Goal: Information Seeking & Learning: Find specific fact

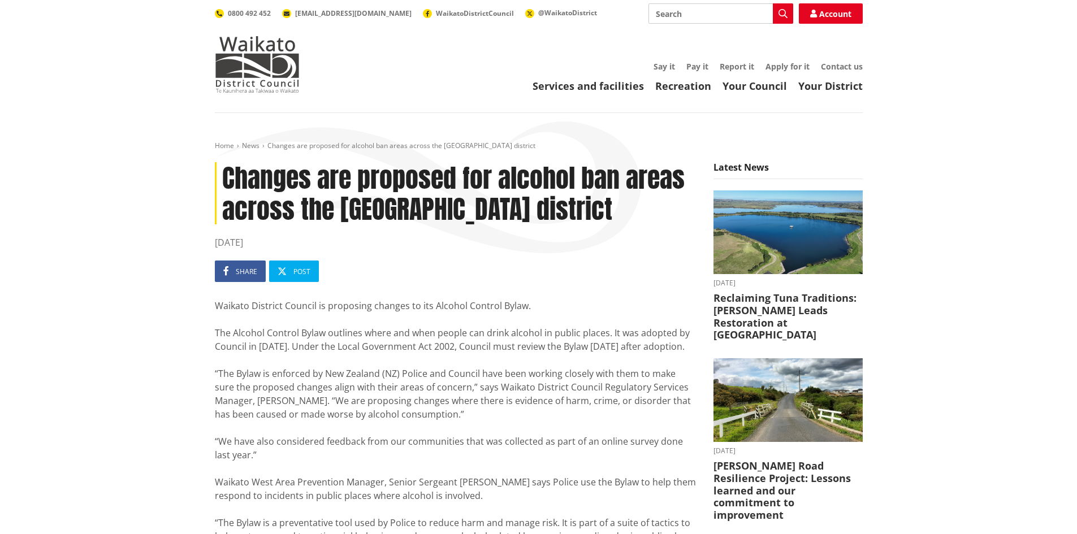
click at [714, 12] on input "Search" at bounding box center [720, 13] width 145 height 20
click at [615, 84] on link "Services and facilities" at bounding box center [587, 86] width 111 height 14
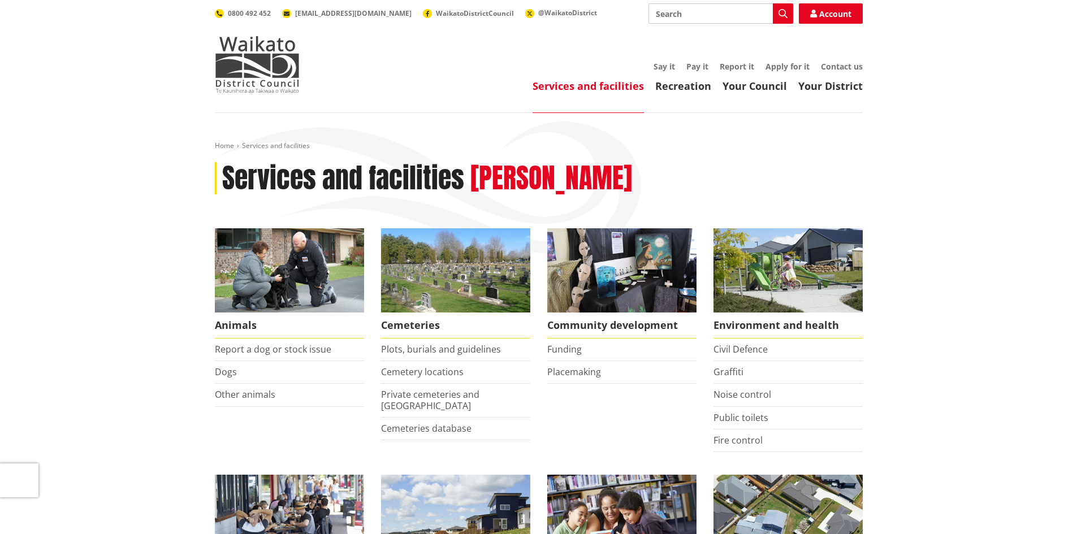
click at [721, 9] on input "Search" at bounding box center [720, 13] width 145 height 20
type input "Alcohol"
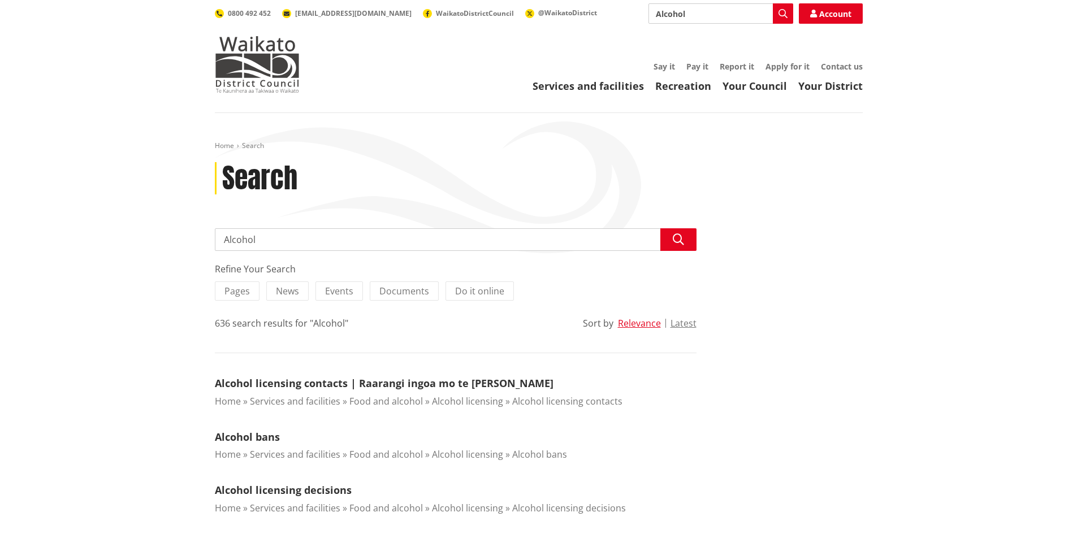
click at [278, 244] on input "Alcohol" at bounding box center [456, 239] width 482 height 23
type input "Alcohol for workplace"
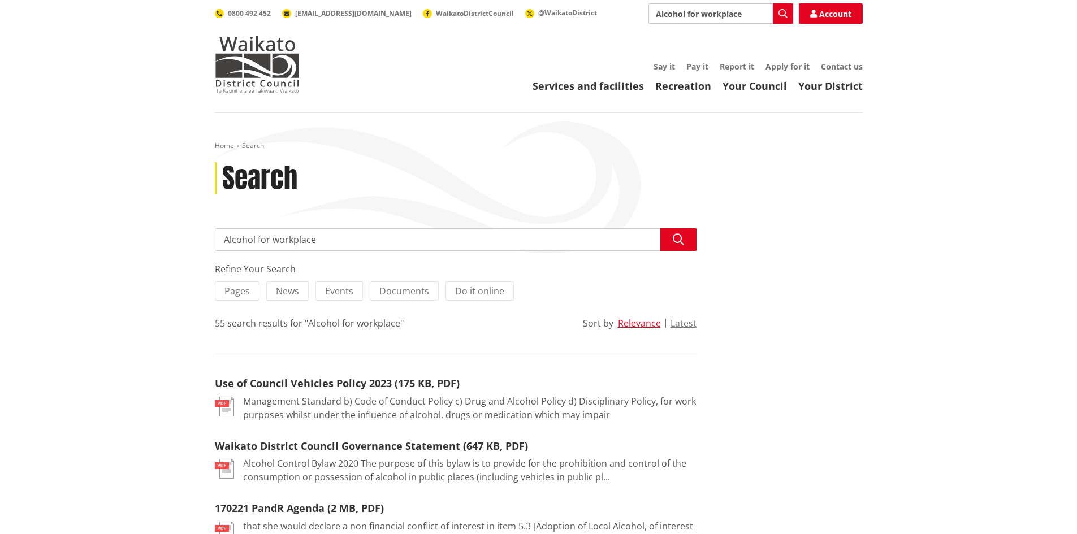
drag, startPoint x: 330, startPoint y: 236, endPoint x: 114, endPoint y: 240, distance: 216.5
type input "alcohol act private work drinks"
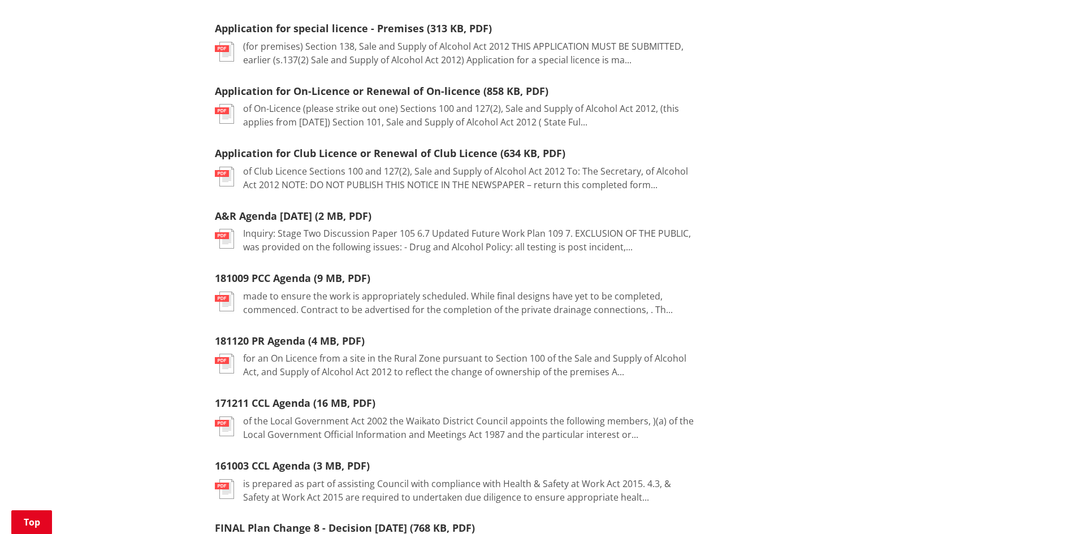
scroll to position [361, 0]
